Goal: Task Accomplishment & Management: Complete application form

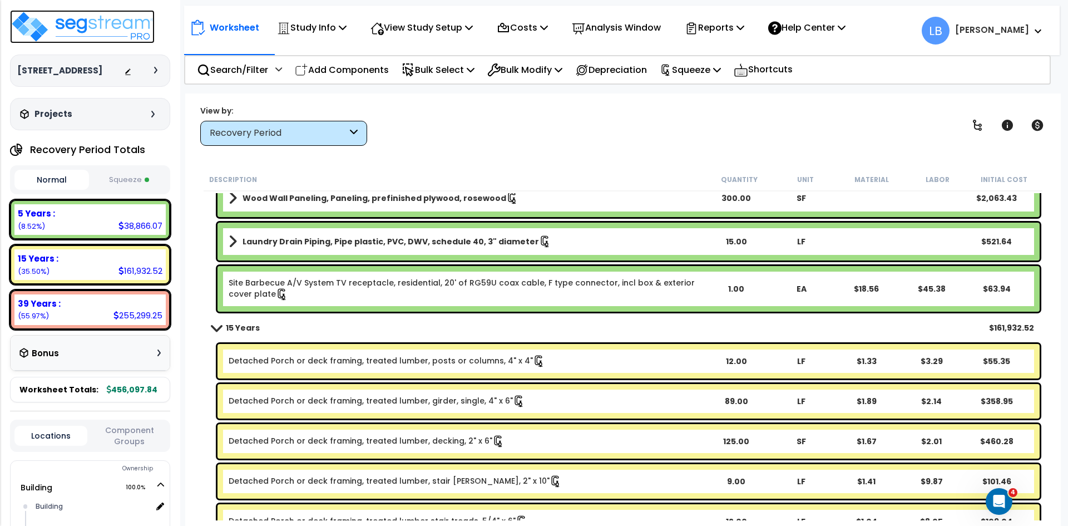
click at [120, 19] on img at bounding box center [82, 26] width 145 height 33
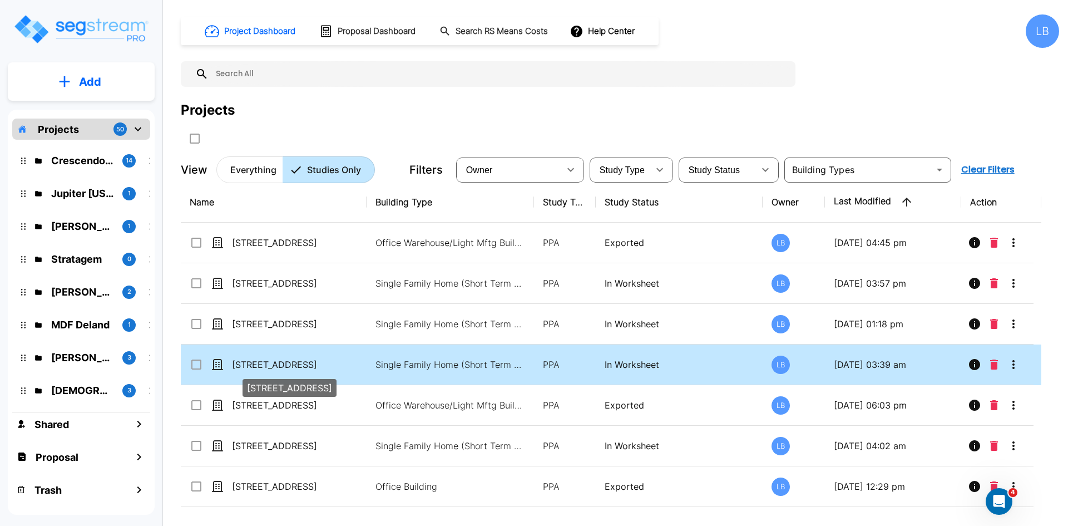
click at [285, 360] on p "[STREET_ADDRESS]" at bounding box center [287, 364] width 111 height 13
click at [343, 363] on p "[STREET_ADDRESS]" at bounding box center [287, 364] width 111 height 13
checkbox input "false"
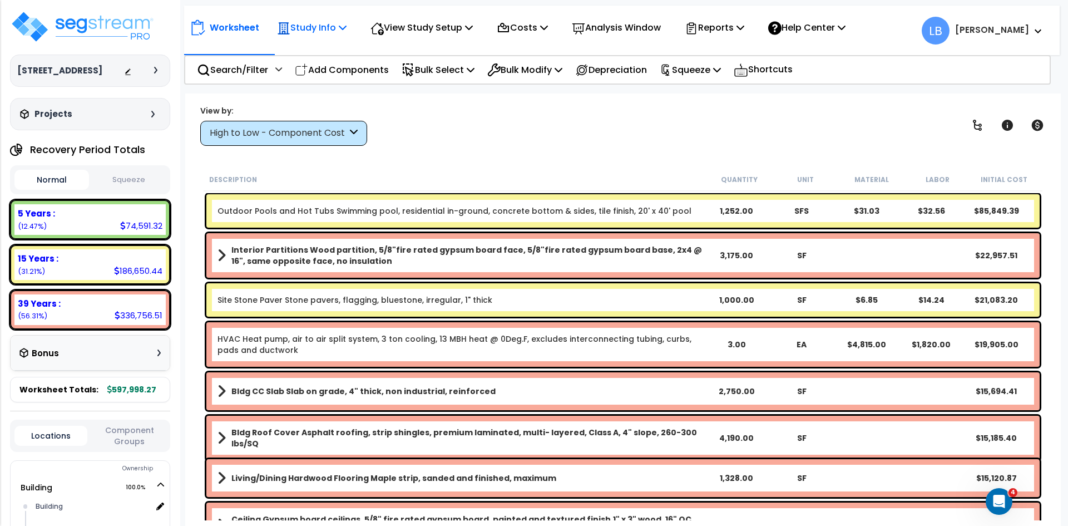
click at [323, 26] on p "Study Info" at bounding box center [312, 27] width 70 height 15
click at [429, 108] on div "View by: High to Low - Component Cost High to Low - Component Cost" at bounding box center [622, 125] width 853 height 41
click at [421, 29] on p "View Study Setup" at bounding box center [421, 27] width 102 height 15
click at [409, 77] on link "View Questionnaire" at bounding box center [420, 76] width 110 height 22
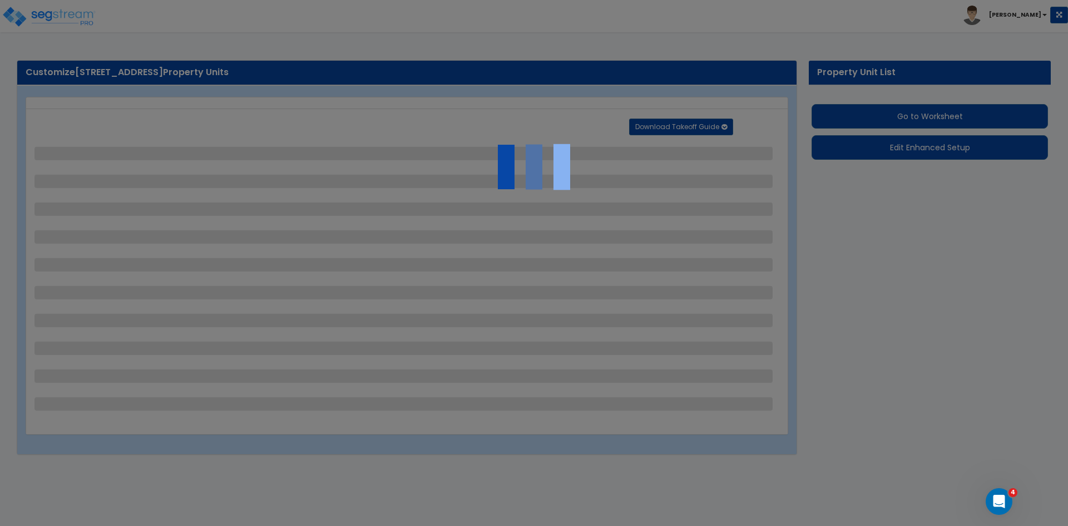
select select "2"
select select "1"
select select "2"
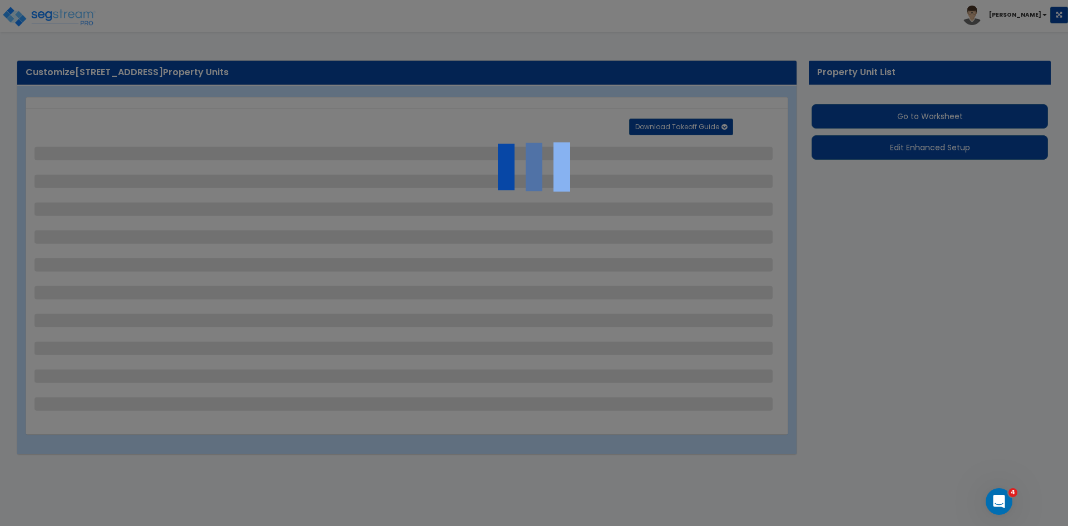
select select "2"
select select "1"
select select "9"
select select "2"
select select "3"
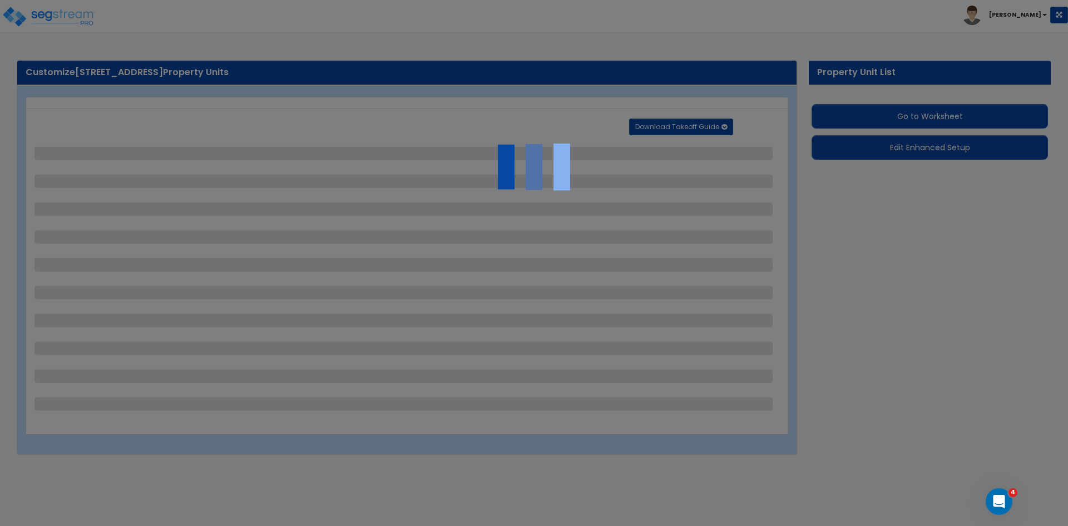
select select "5"
select select "10"
select select "7"
select select "3"
select select "4"
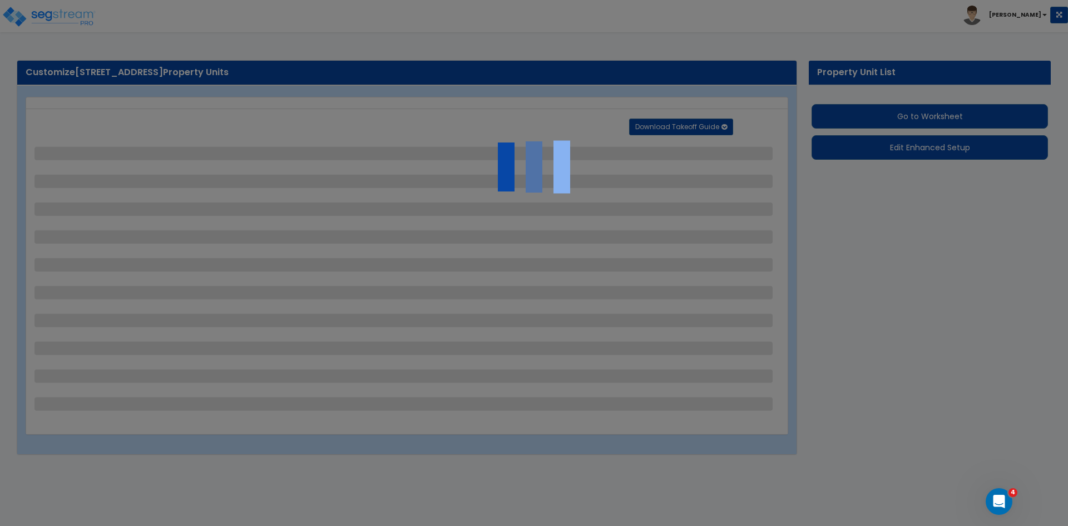
select select "2"
select select "8"
select select "1"
select select "2"
select select "1"
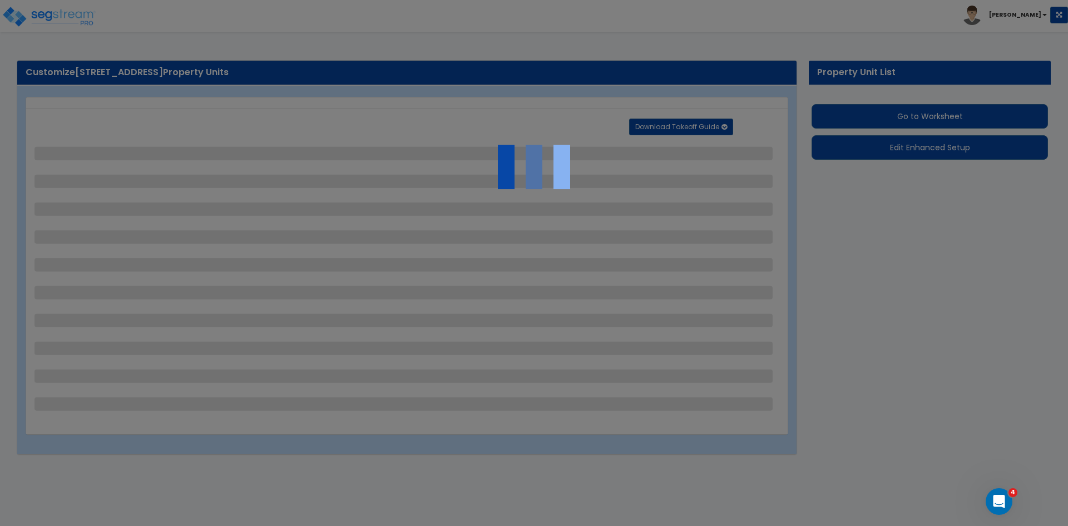
select select "3"
